Goal: Transaction & Acquisition: Purchase product/service

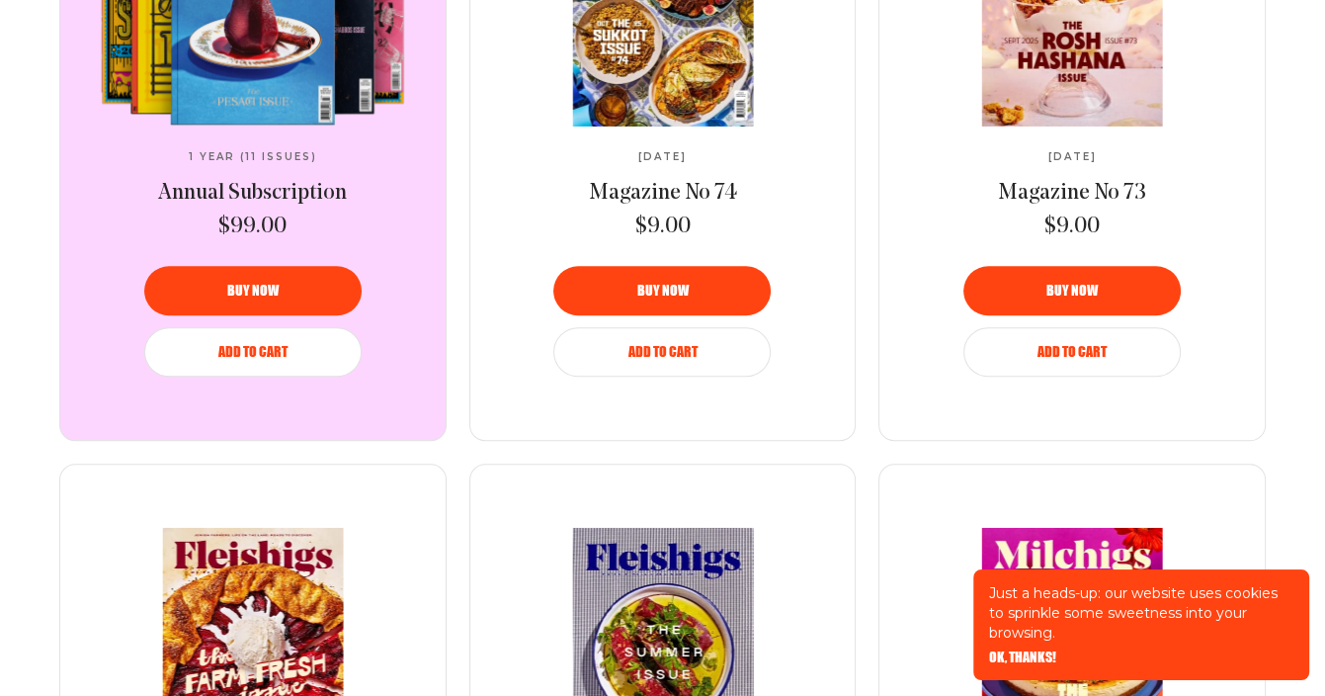
scroll to position [1229, 0]
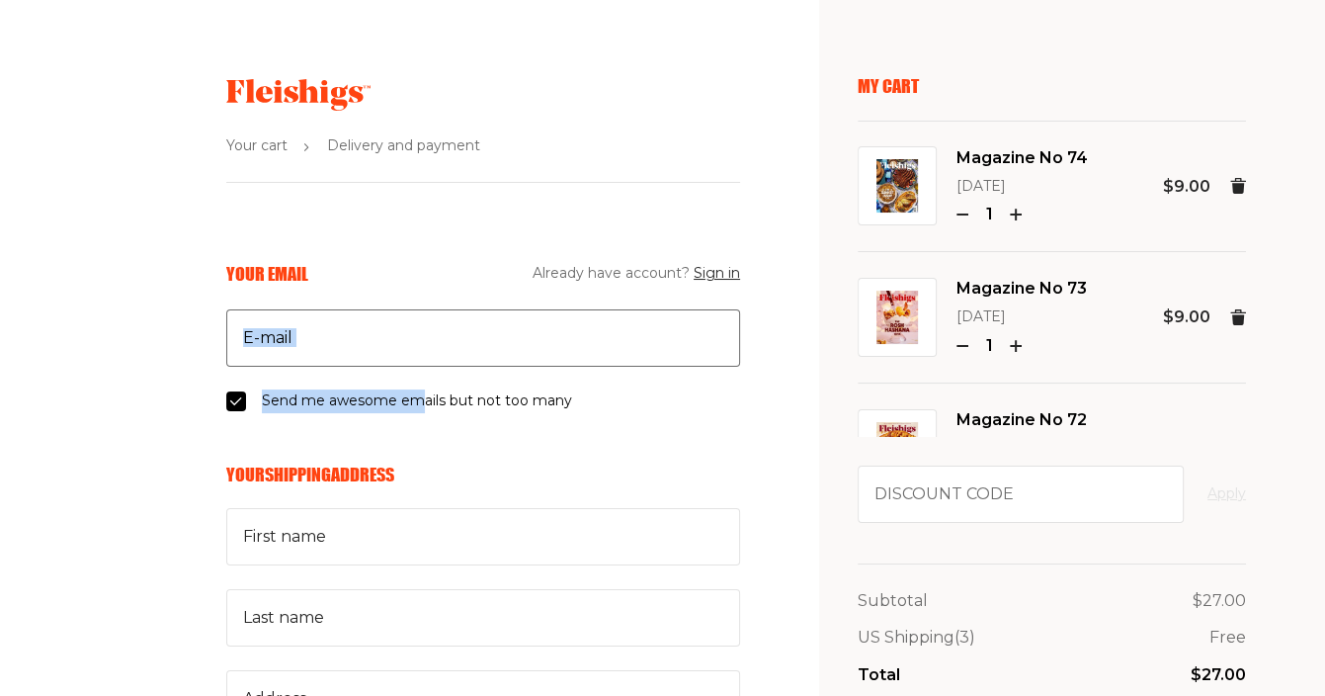
drag, startPoint x: 423, startPoint y: 367, endPoint x: 438, endPoint y: 345, distance: 26.3
click at [438, 345] on fieldset "Your Email Already have account? Sign in E-mail Send me awesome emails but not …" at bounding box center [483, 337] width 514 height 151
click at [438, 345] on input "E-mail" at bounding box center [483, 337] width 514 height 57
type input "tjshamas@gmail.com"
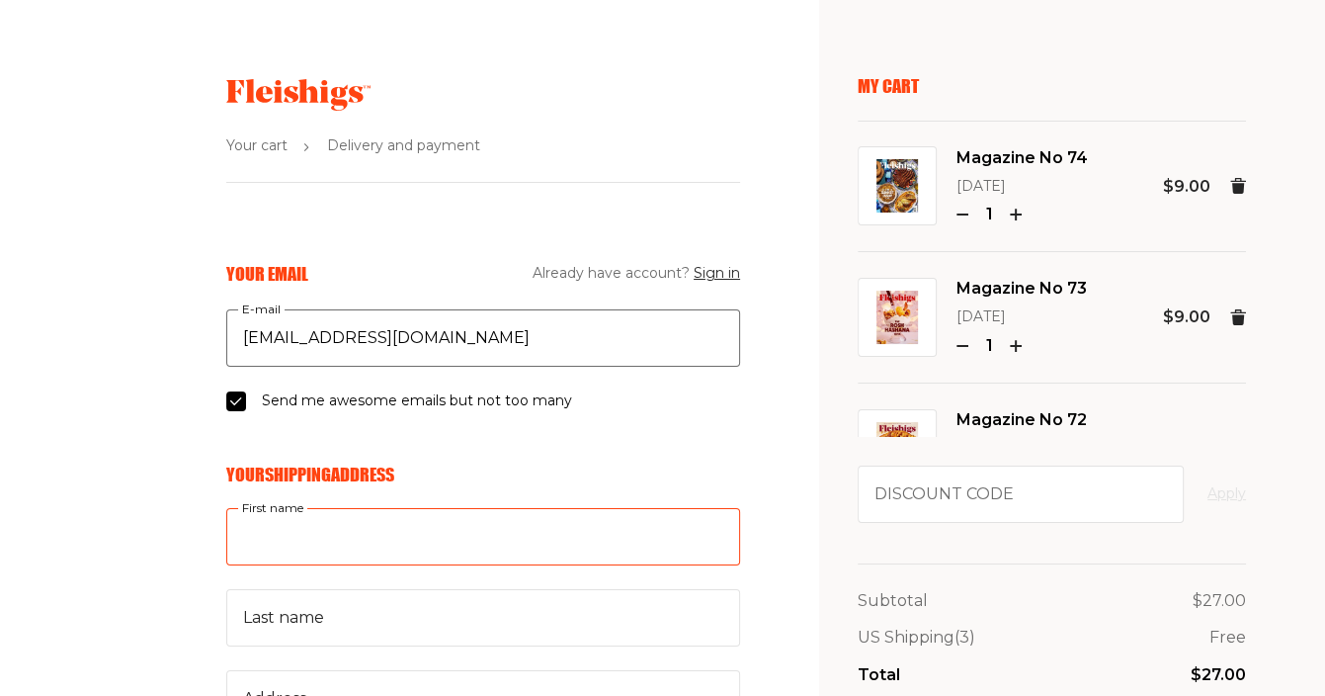
type input "Ari and"
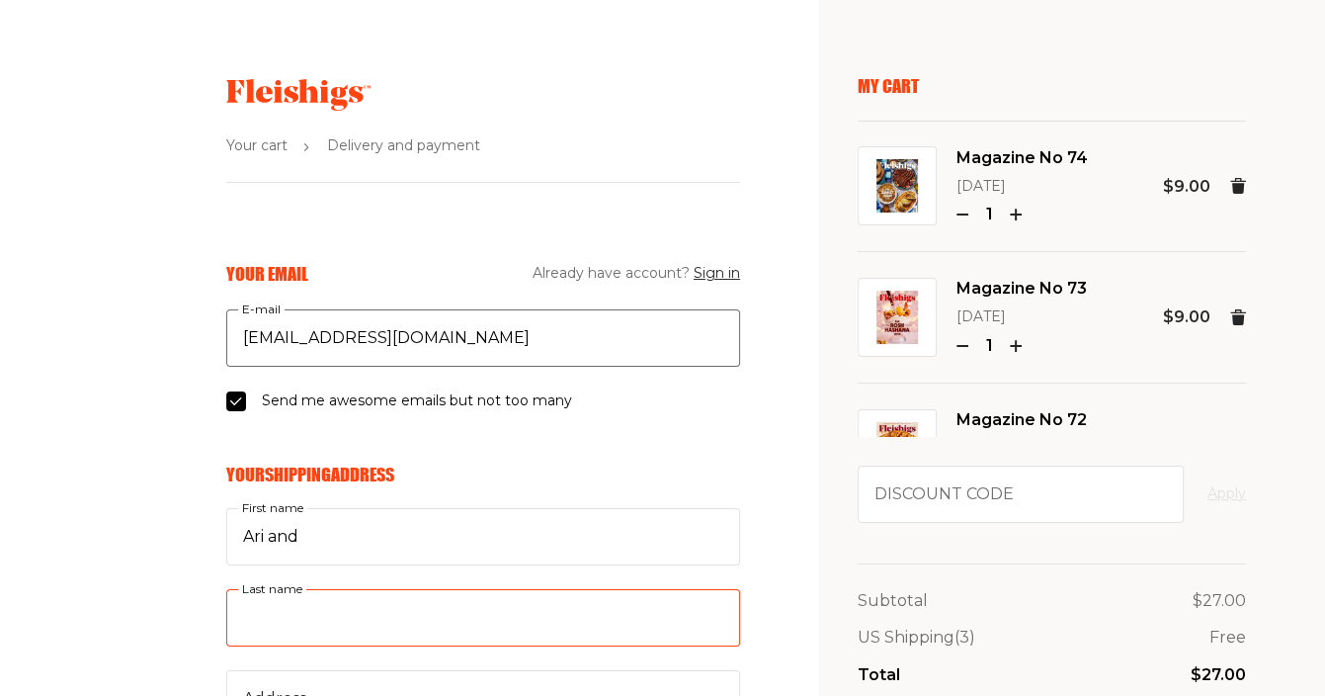
type input "Parkhurst"
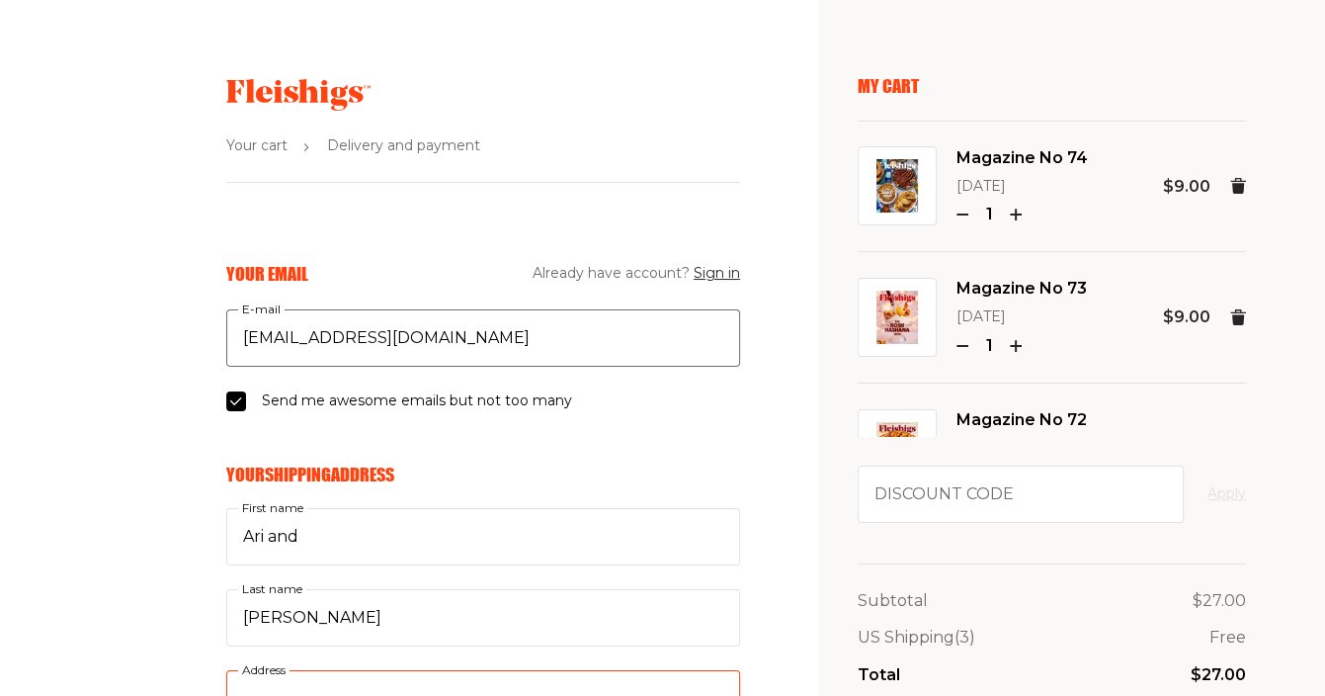
type input "7012 E Ludlow Dr"
type input "6026928115"
type input "85254"
type input "Scottsdale"
select select "US"
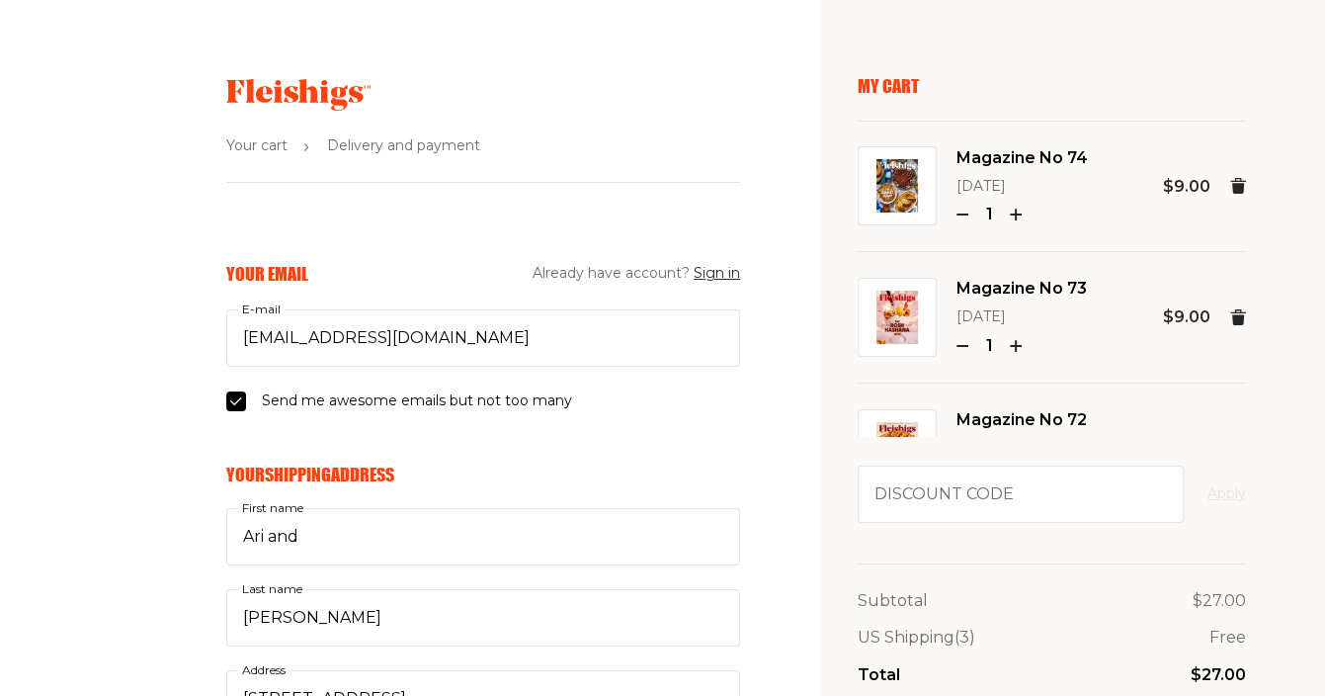
select select "Arizona"
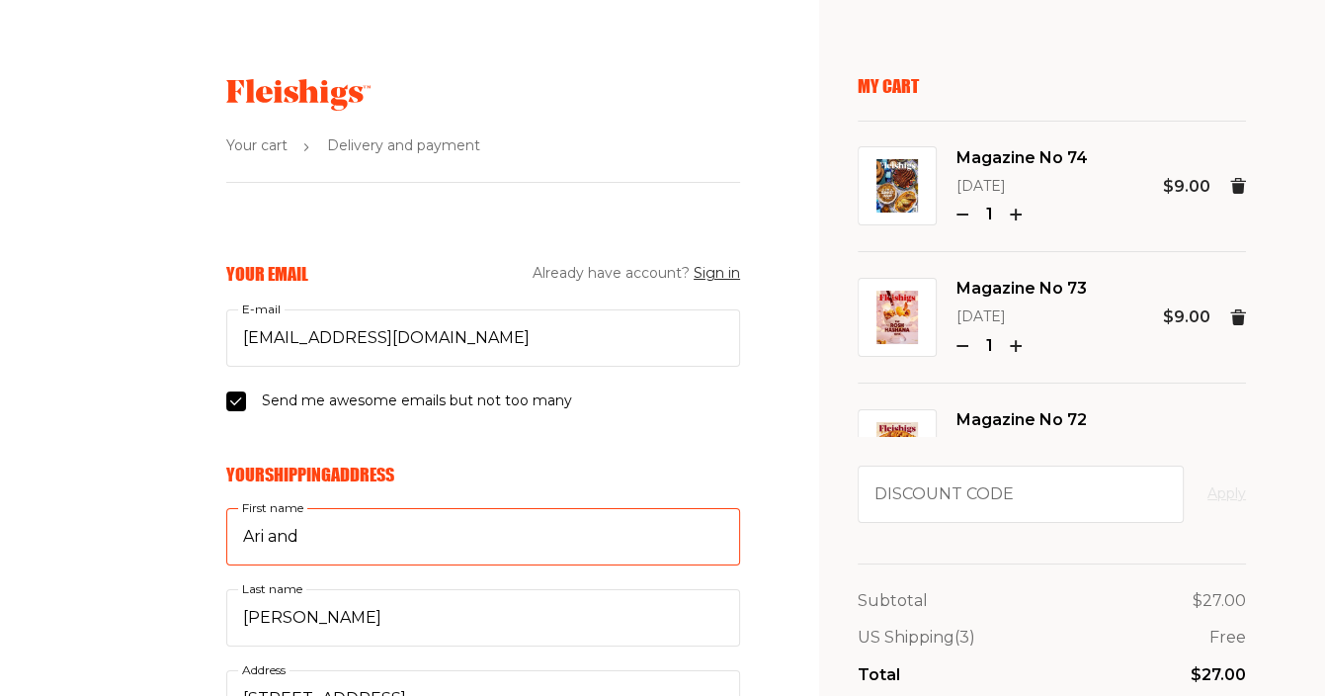
click at [312, 535] on input "Ari and" at bounding box center [483, 536] width 514 height 57
type input "Tamara"
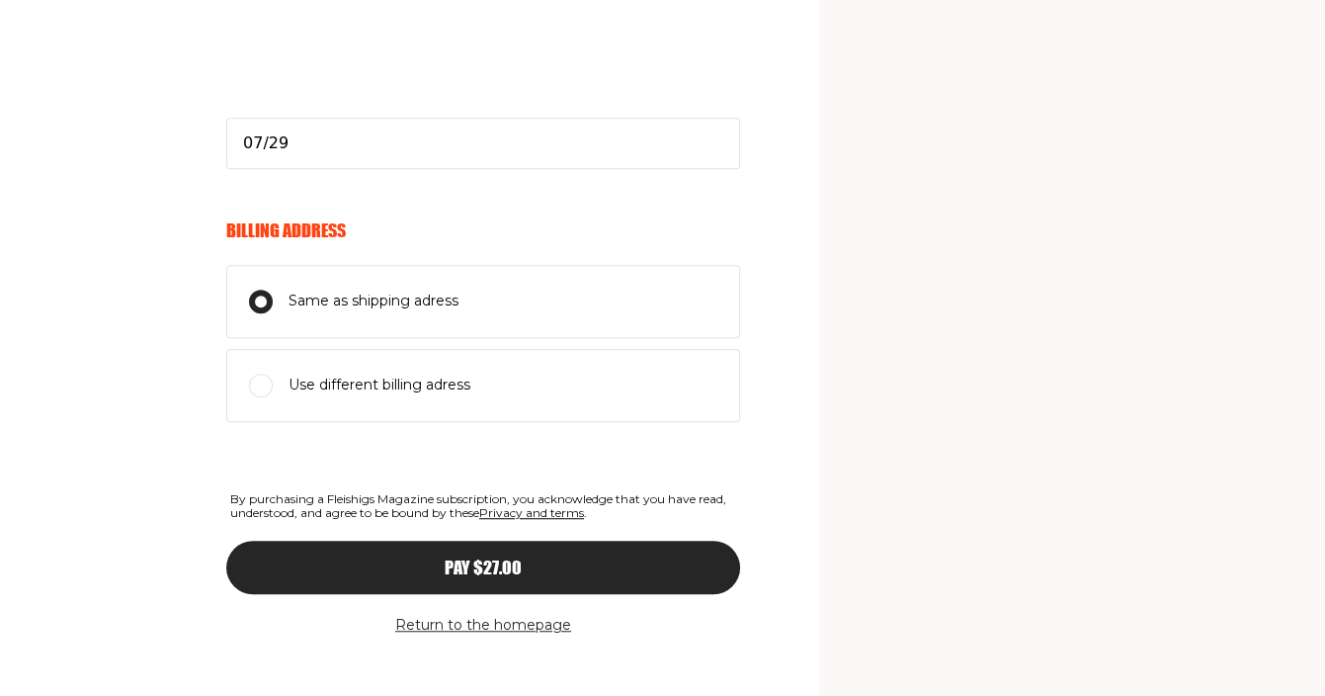
scroll to position [1098, 0]
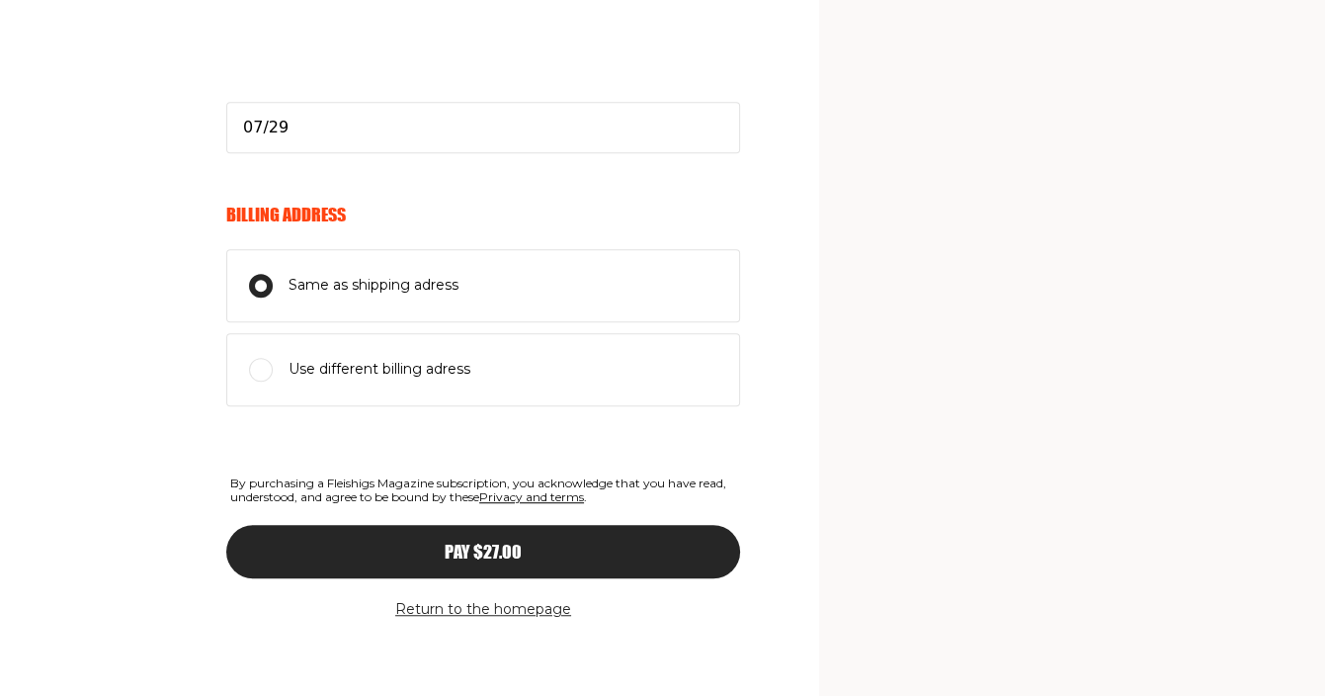
click at [485, 557] on button "Pay $27.00" at bounding box center [483, 551] width 514 height 53
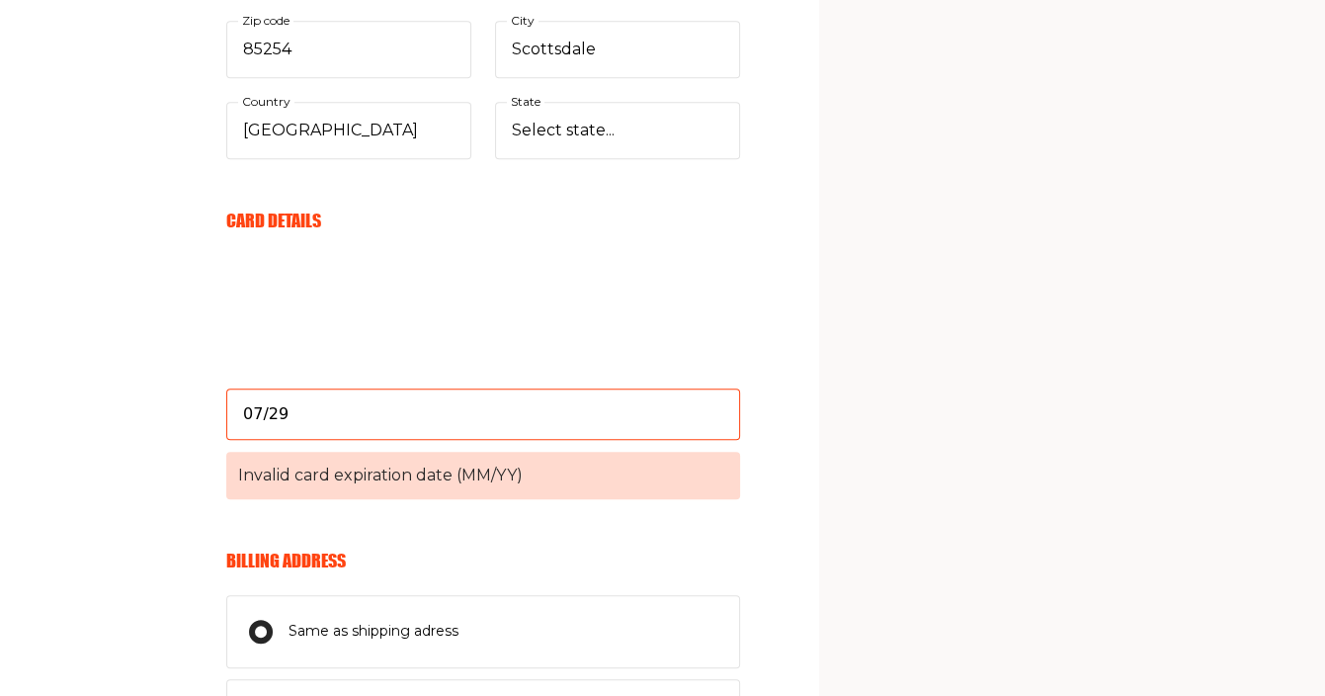
scroll to position [808, 0]
click at [324, 424] on input "07/29" at bounding box center [483, 416] width 514 height 51
click at [267, 416] on input "07/29" at bounding box center [483, 416] width 514 height 51
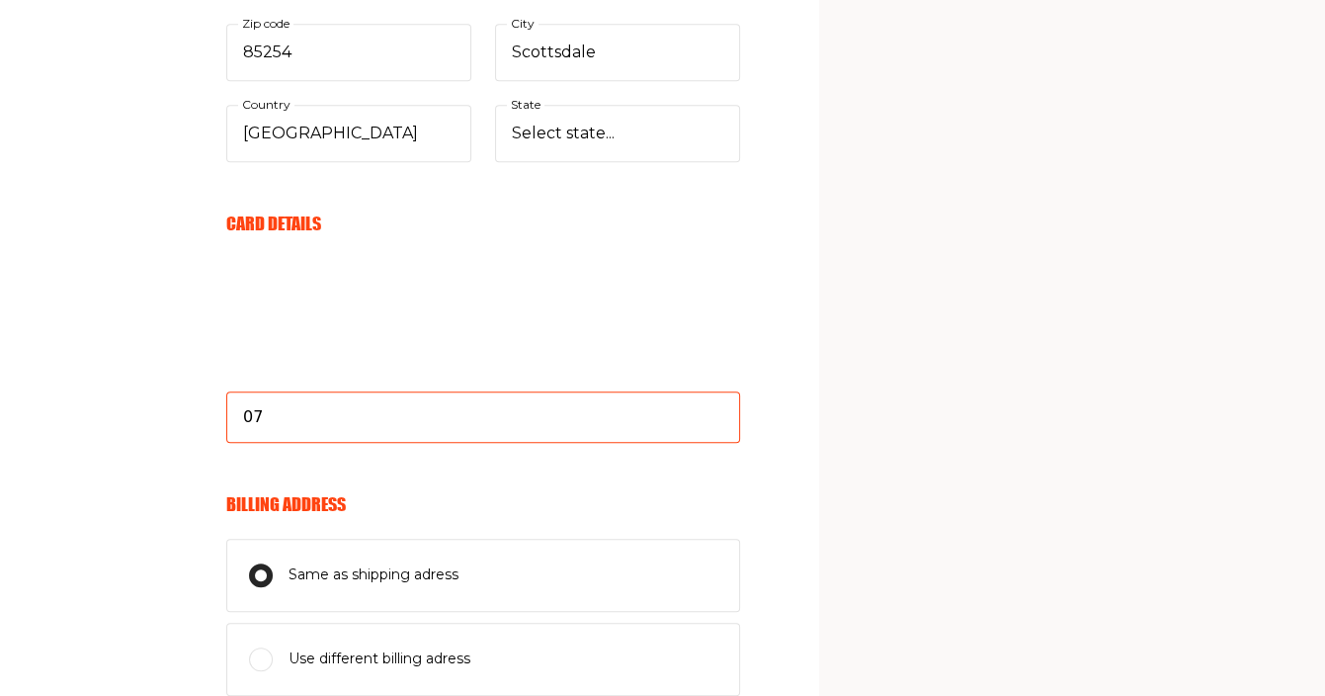
type input "0"
type input "07/29"
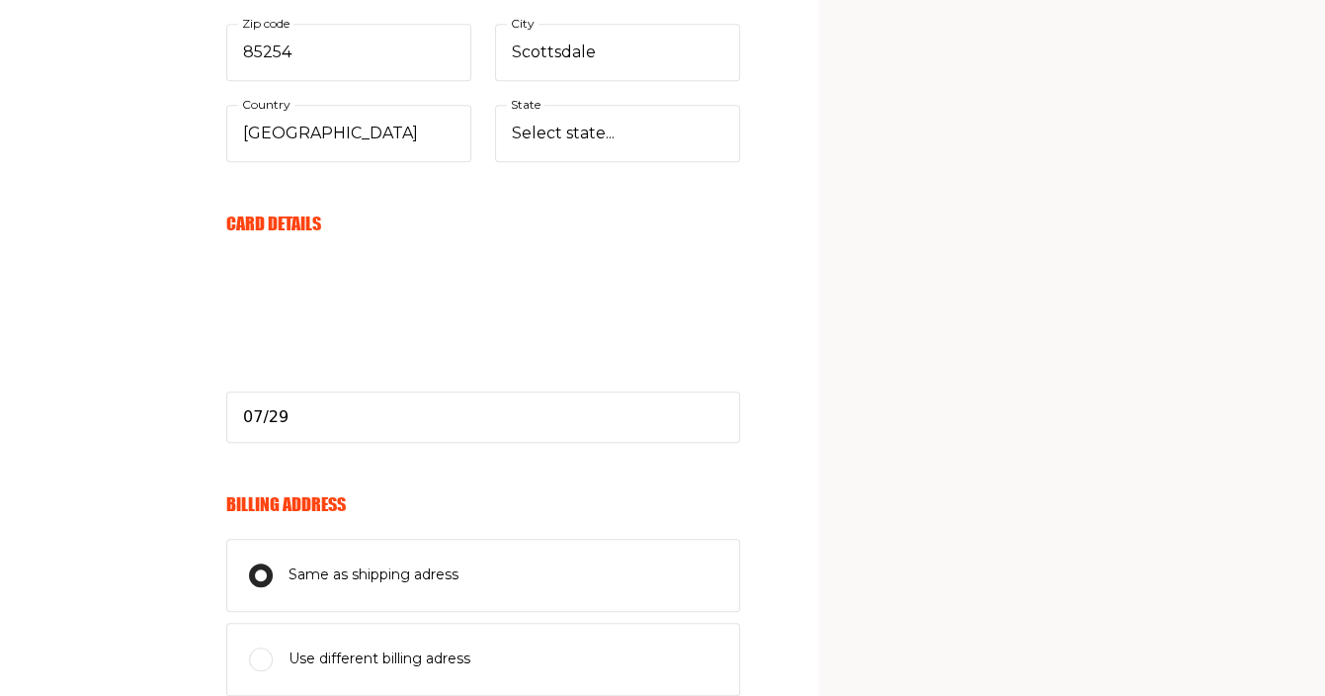
click at [131, 432] on div "Your Email Already have account? Sign in tjshamas@gmail.com E-mail Send me awes…" at bounding box center [370, 222] width 740 height 1537
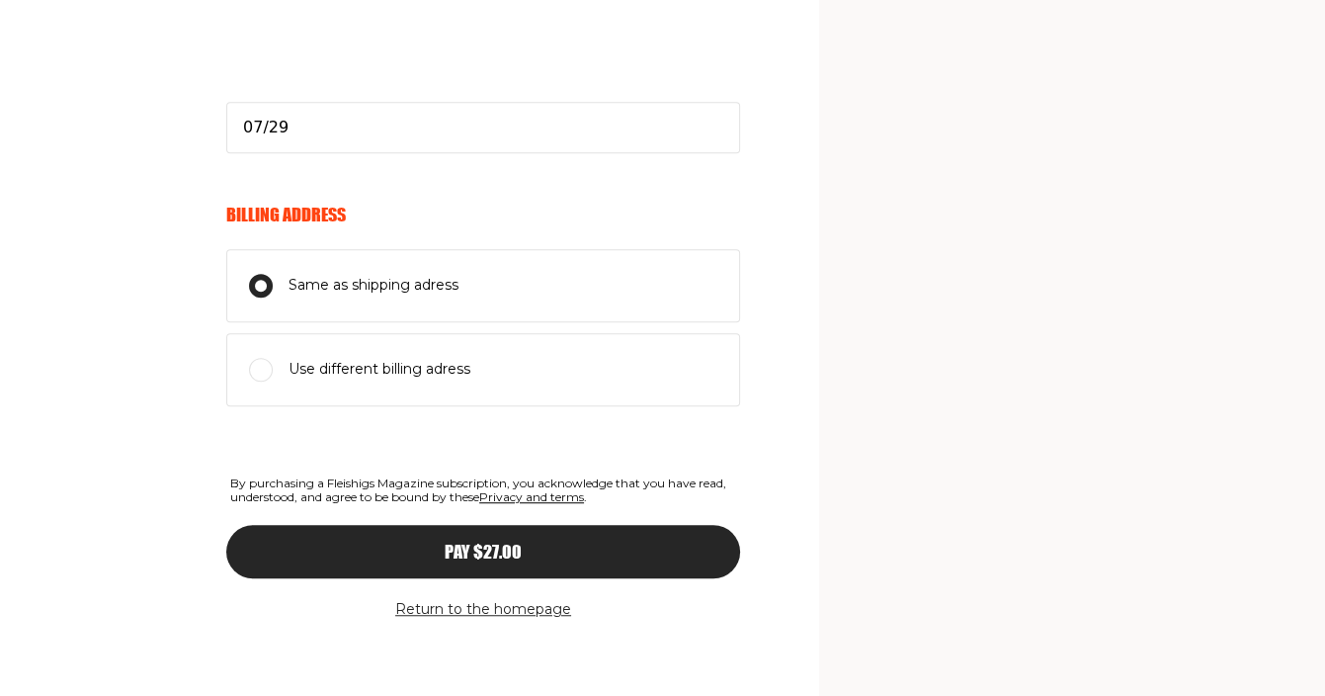
click at [521, 542] on span "Pay $27.00" at bounding box center [483, 534] width 77 height 18
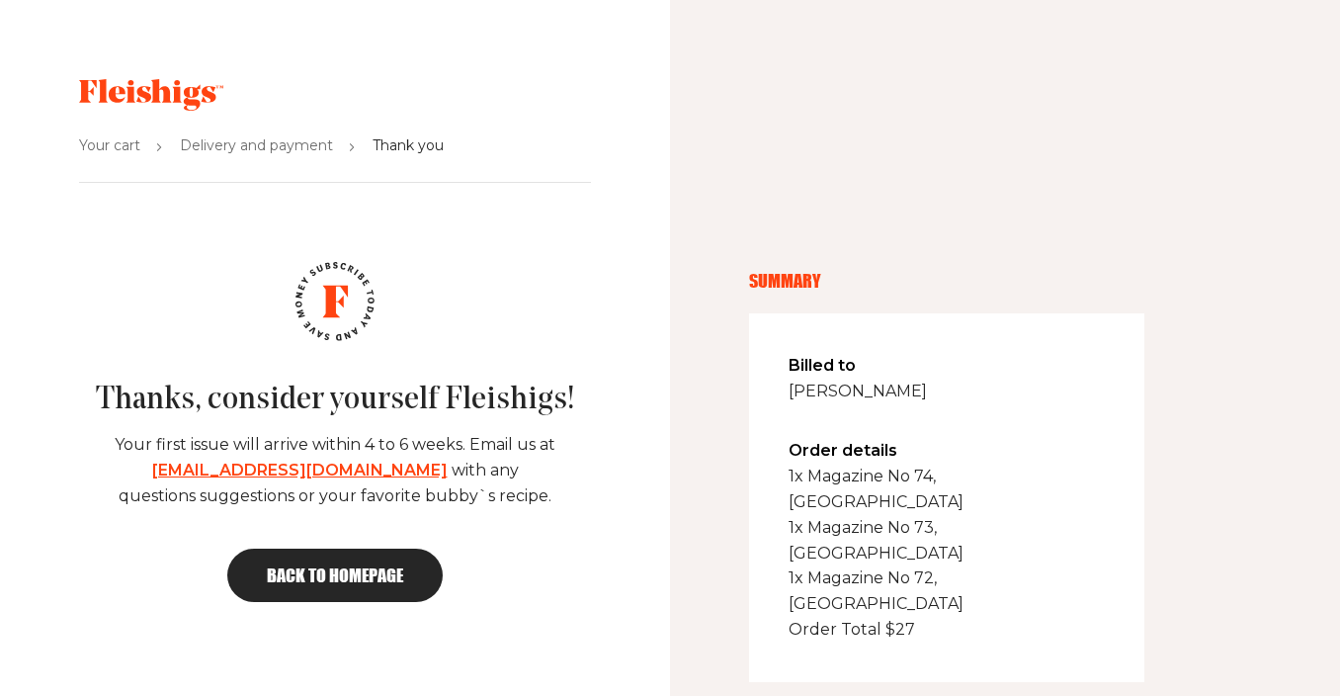
click at [371, 570] on span "Back to homepage" at bounding box center [335, 575] width 136 height 18
